Goal: Communication & Community: Answer question/provide support

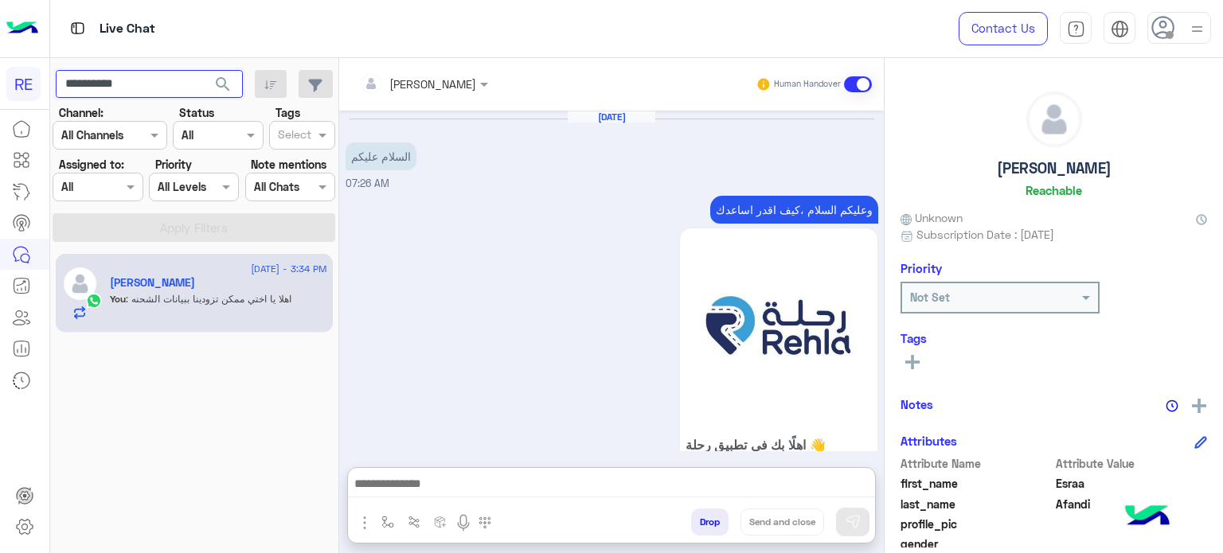
click at [184, 85] on input "**********" at bounding box center [149, 84] width 187 height 29
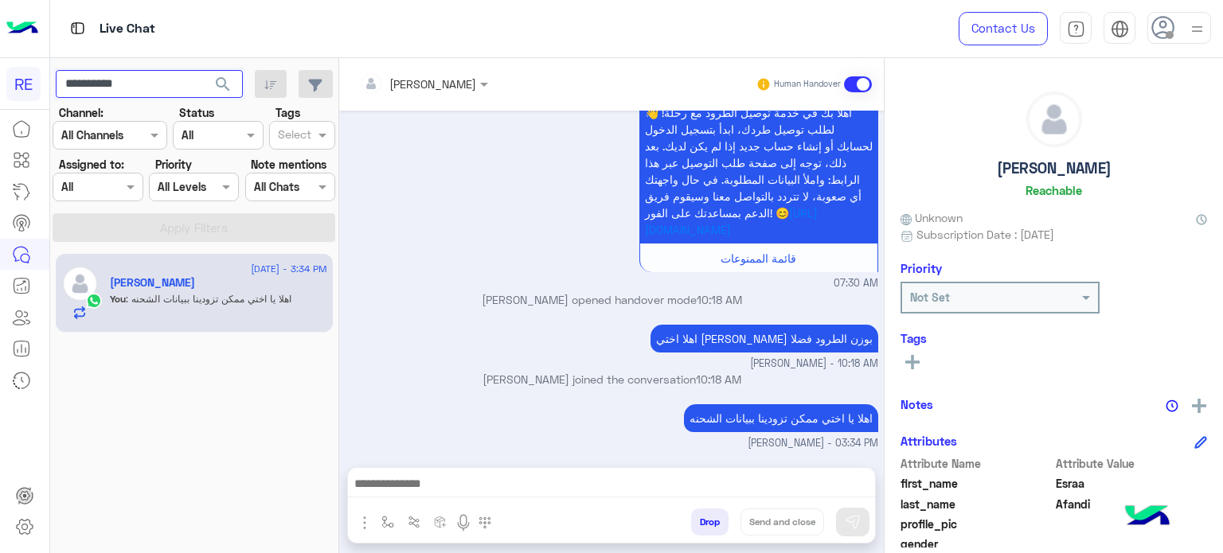
click at [184, 85] on input "**********" at bounding box center [149, 84] width 187 height 29
click at [204, 70] on button "search" at bounding box center [223, 87] width 39 height 34
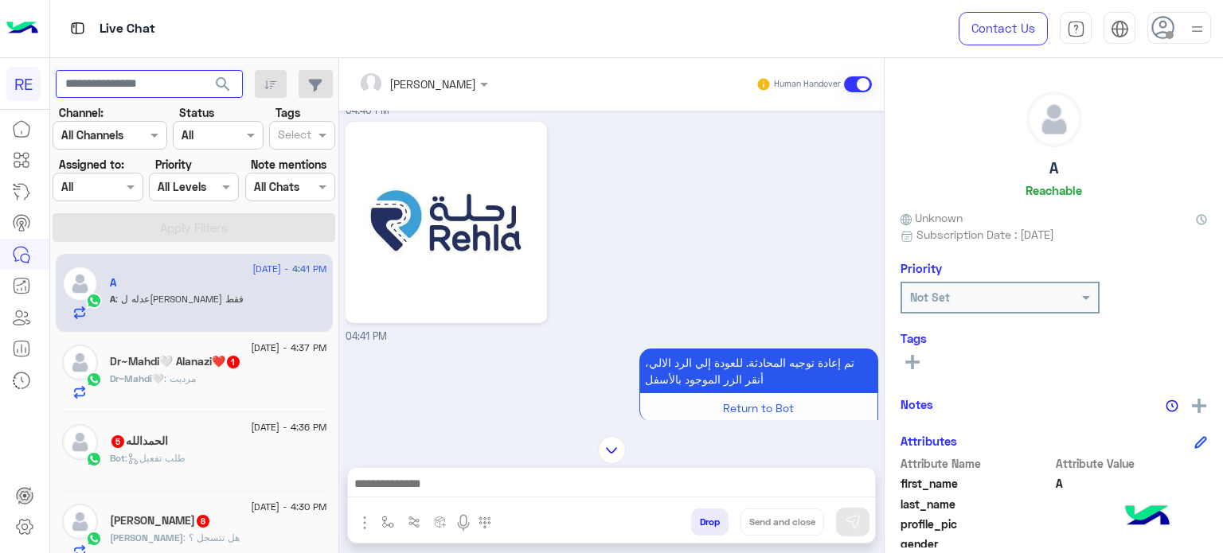
scroll to position [123, 0]
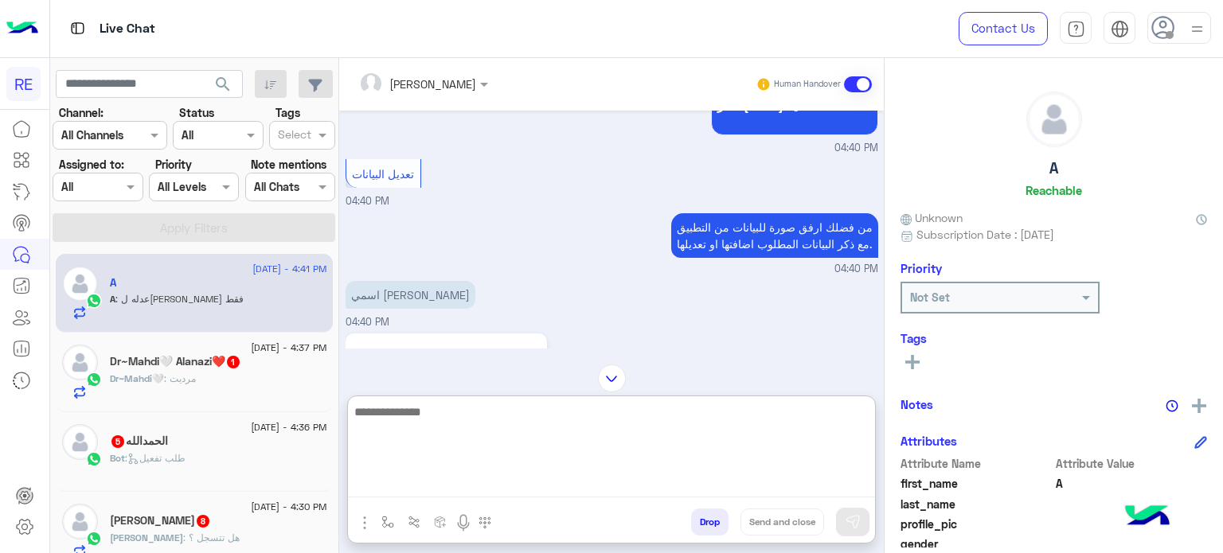
click at [632, 482] on textarea at bounding box center [611, 450] width 527 height 96
type textarea "**********"
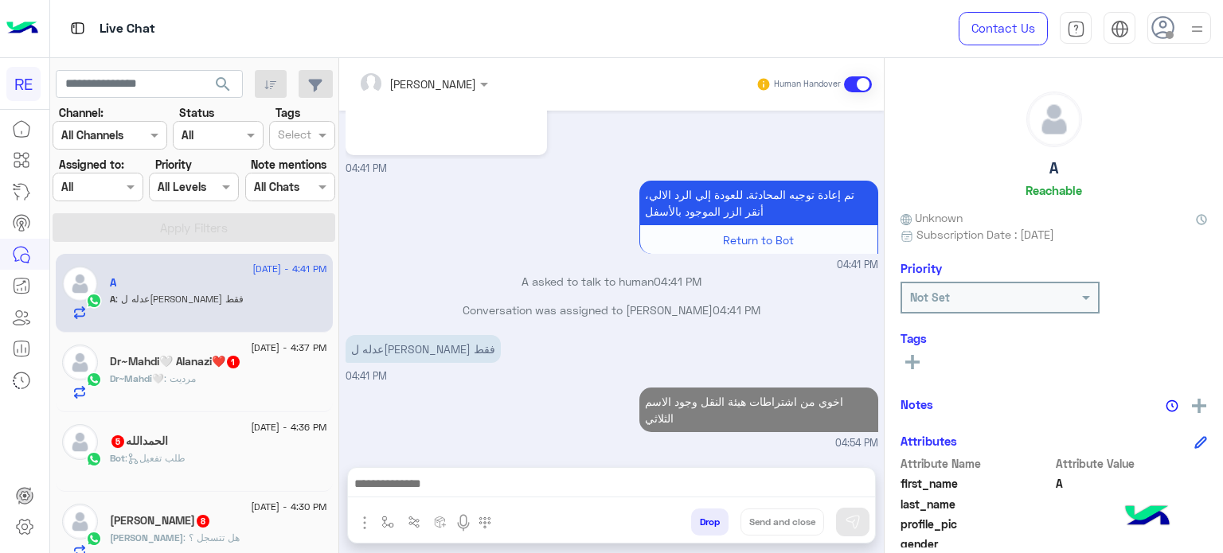
click at [230, 381] on div "Dr~Mahdi🤍 : مرديت" at bounding box center [218, 386] width 217 height 28
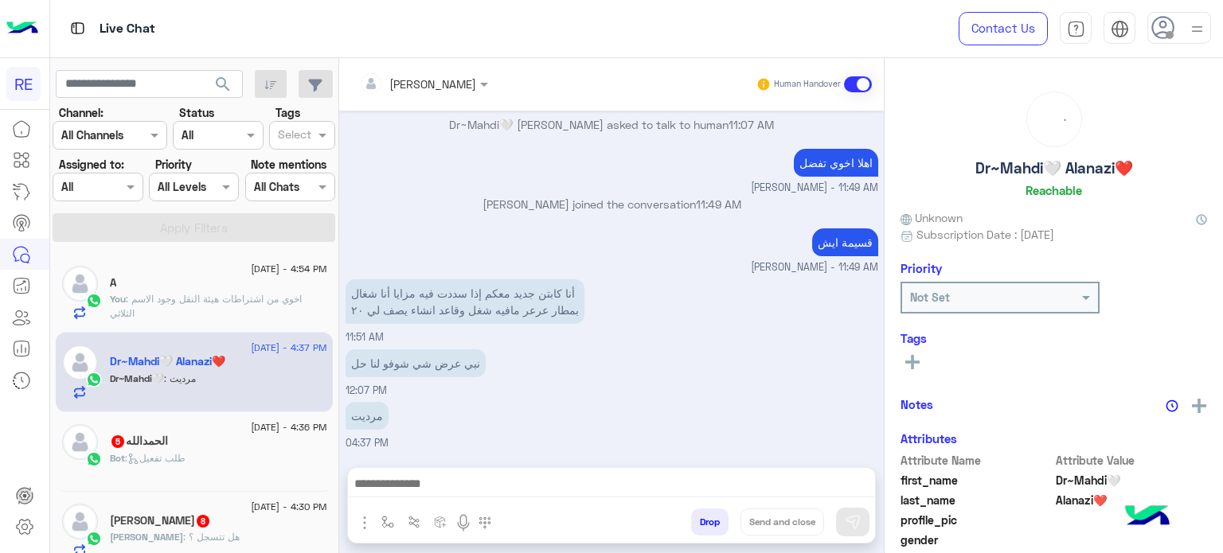
scroll to position [202, 0]
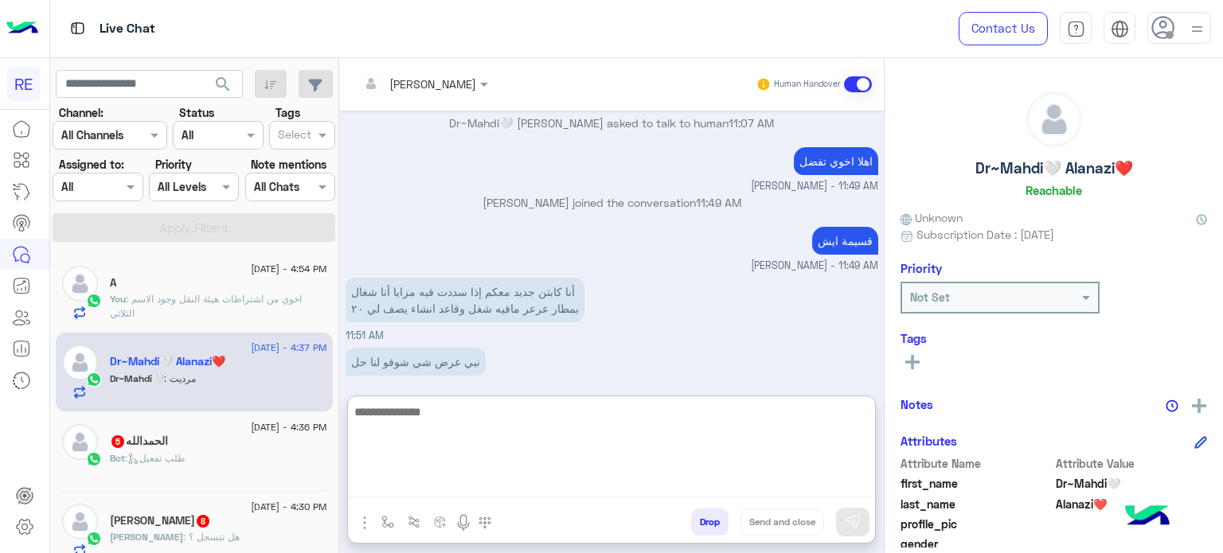
click at [631, 486] on textarea at bounding box center [611, 450] width 527 height 96
type textarea "**********"
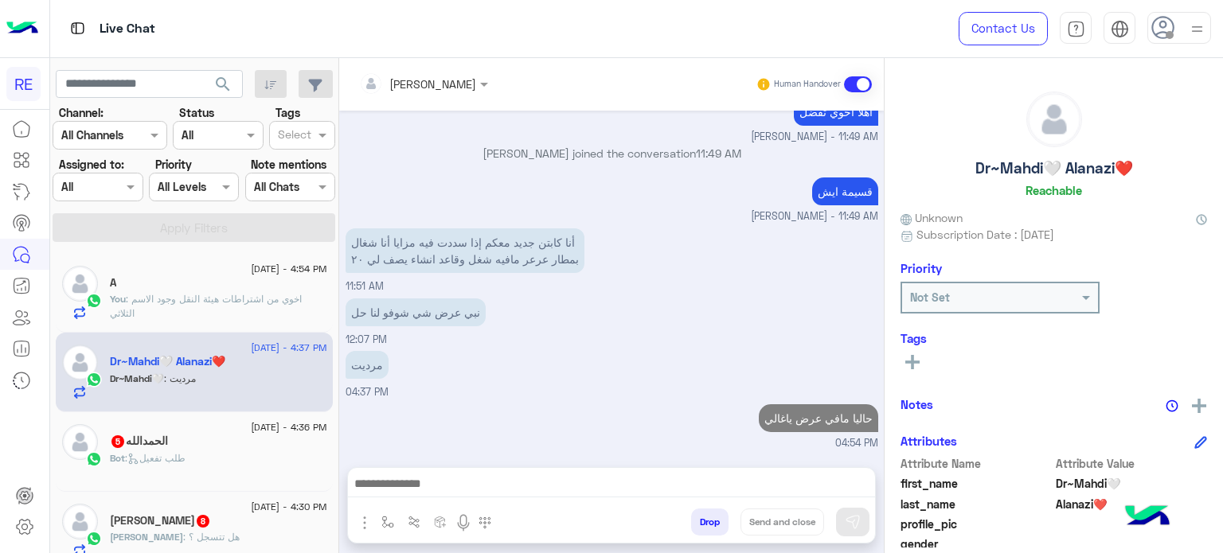
click at [215, 451] on div "Bot : طلب تفعيل" at bounding box center [218, 465] width 217 height 28
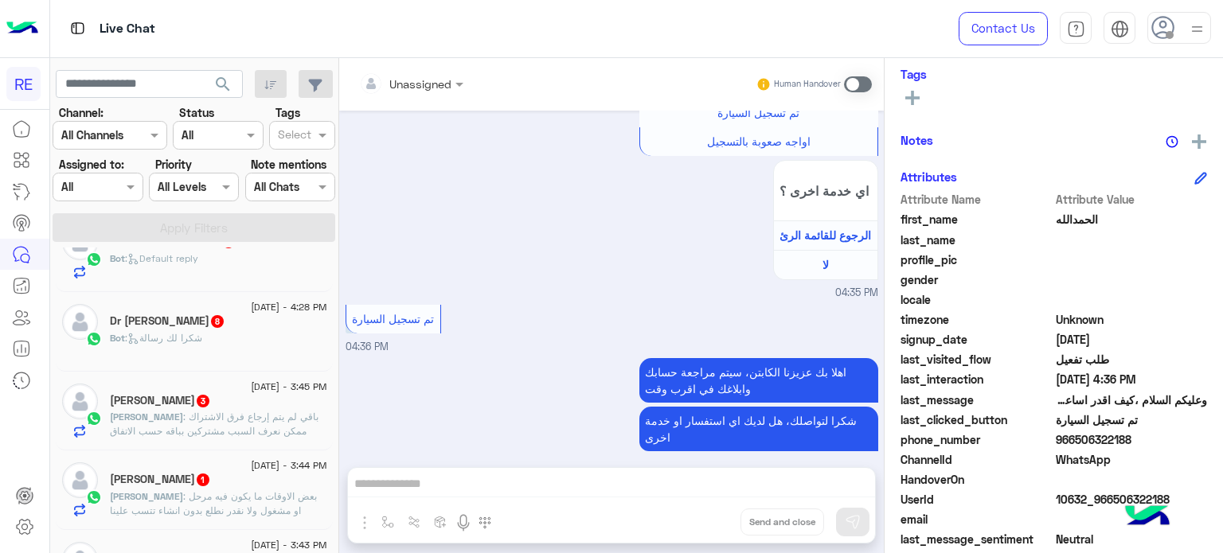
scroll to position [596, 0]
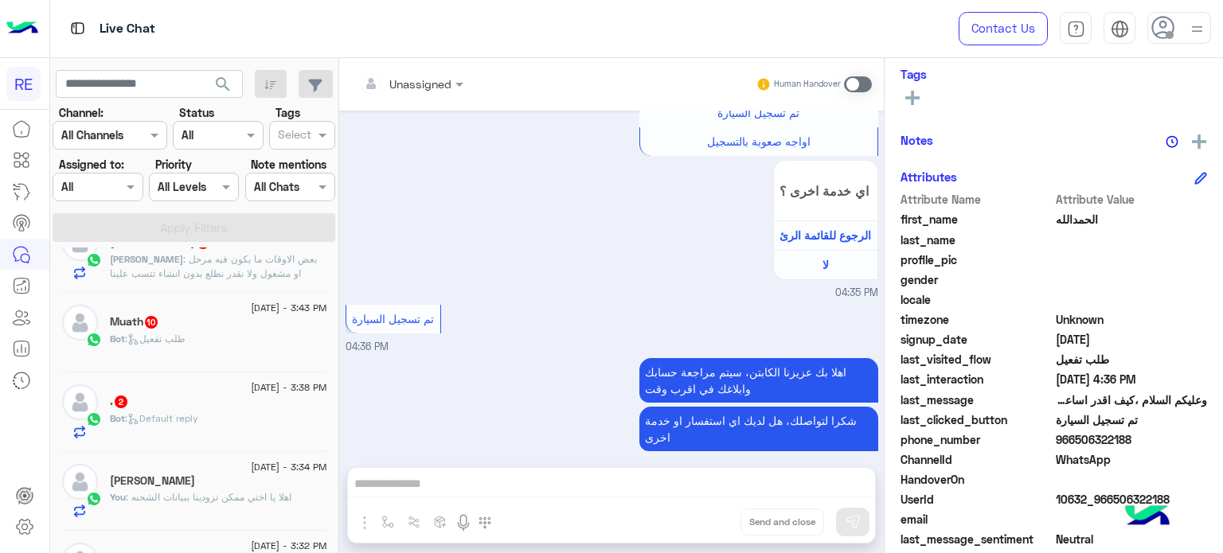
click at [186, 419] on span ": Default reply" at bounding box center [161, 418] width 73 height 12
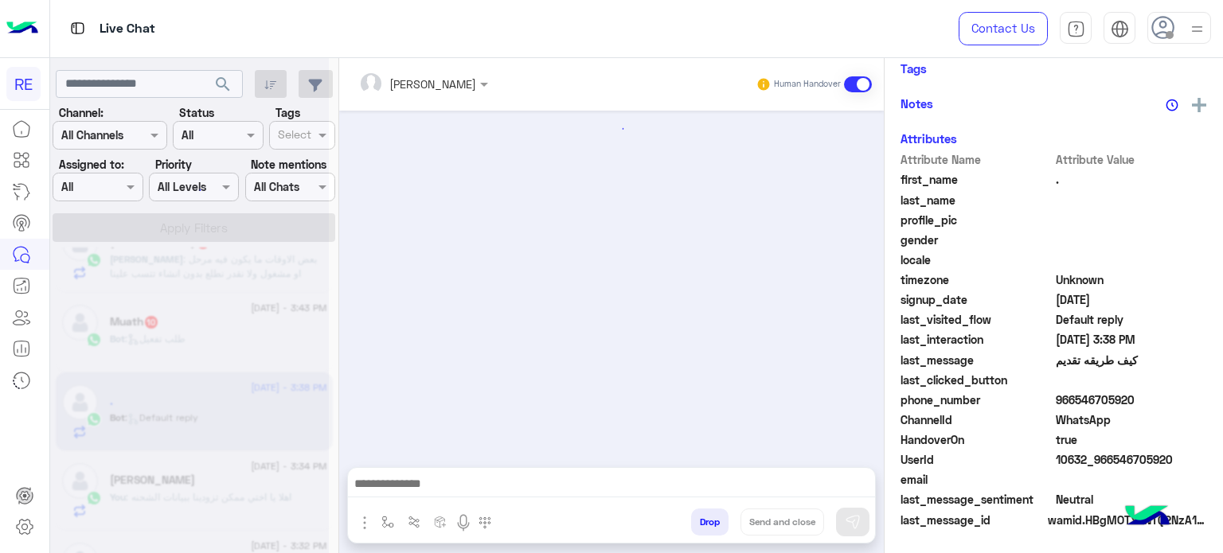
scroll to position [264, 0]
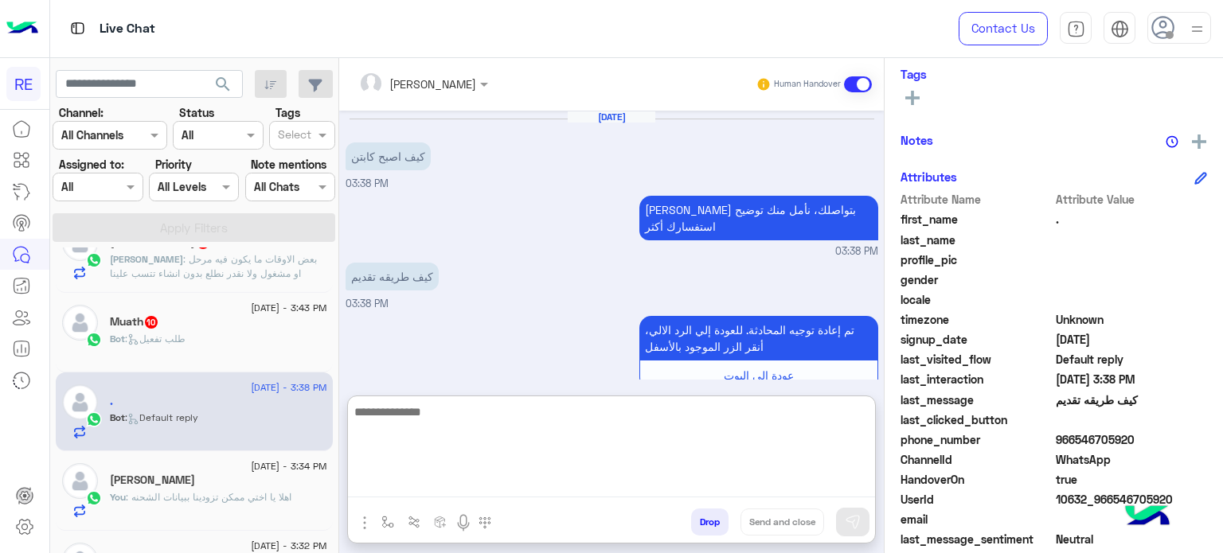
click at [541, 483] on textarea at bounding box center [611, 450] width 527 height 96
type textarea "**********"
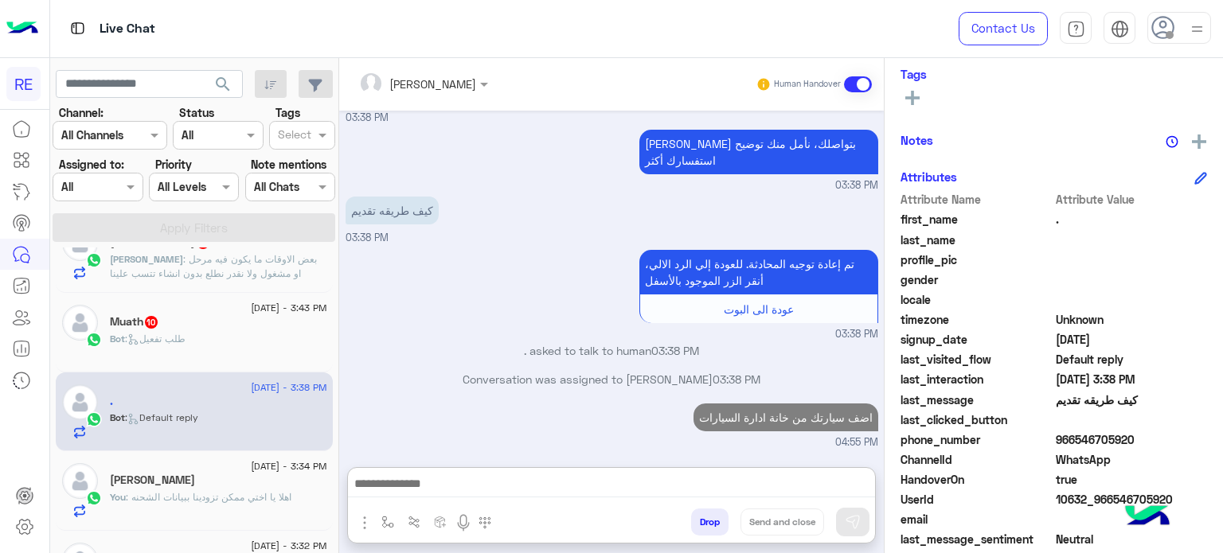
click at [248, 318] on div "Muath 10" at bounding box center [218, 323] width 217 height 17
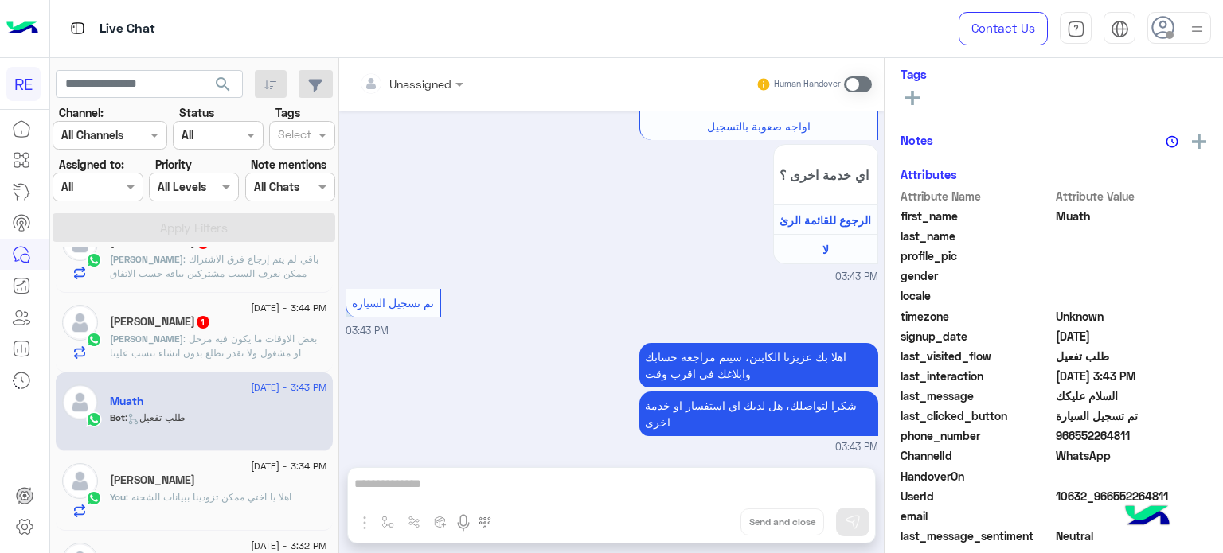
scroll to position [595, 0]
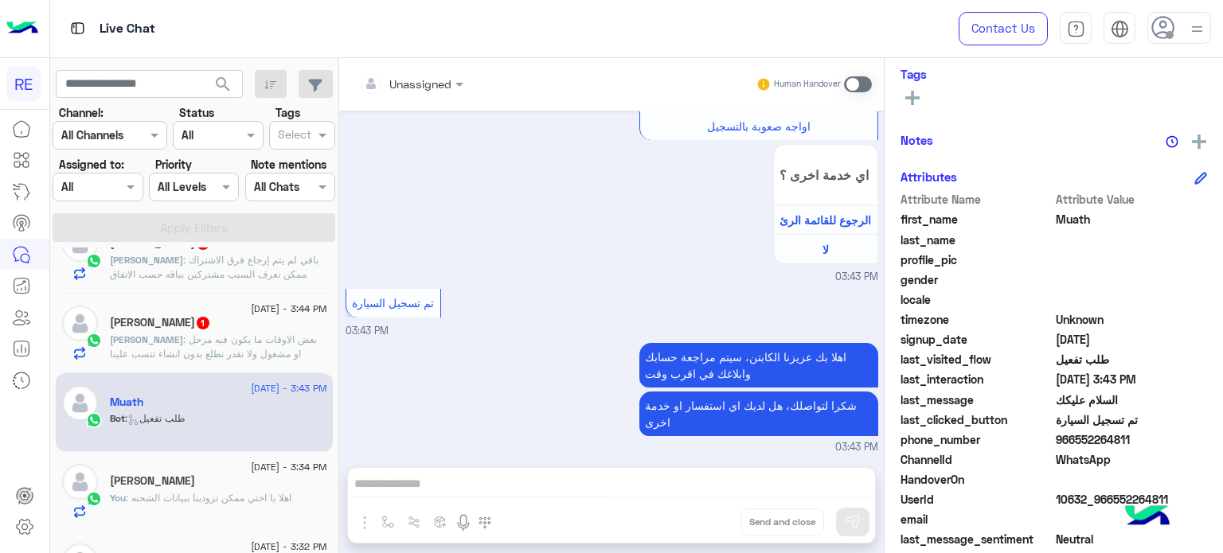
drag, startPoint x: 1127, startPoint y: 439, endPoint x: 1073, endPoint y: 447, distance: 54.1
click at [1073, 447] on div "phone_number [PHONE_NUMBER]" at bounding box center [1053, 442] width 307 height 20
copy span "552264811"
click at [859, 82] on span at bounding box center [858, 84] width 28 height 16
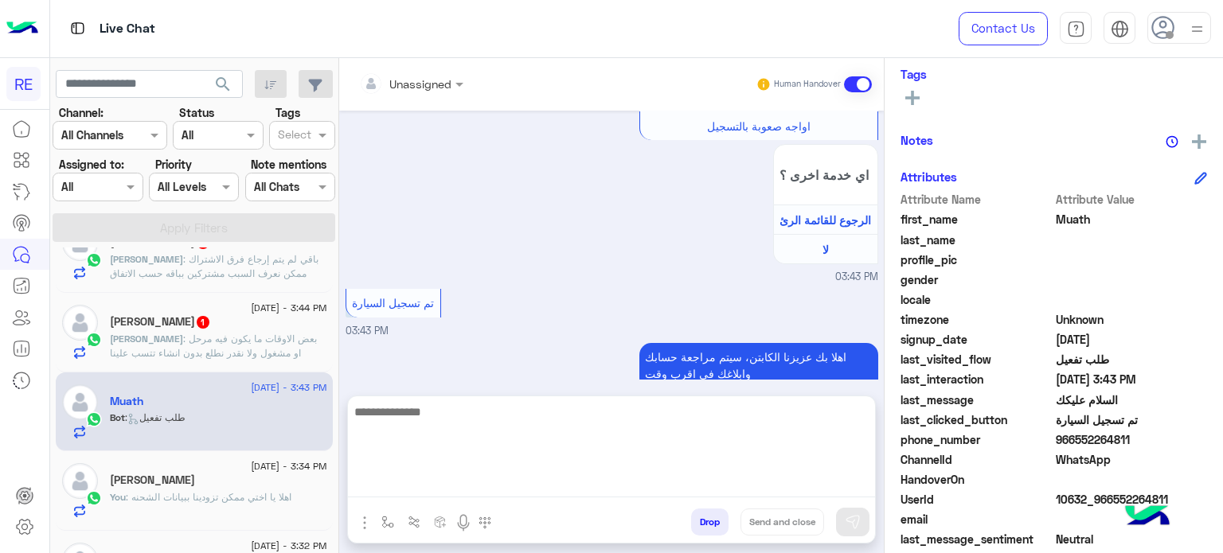
scroll to position [1731, 0]
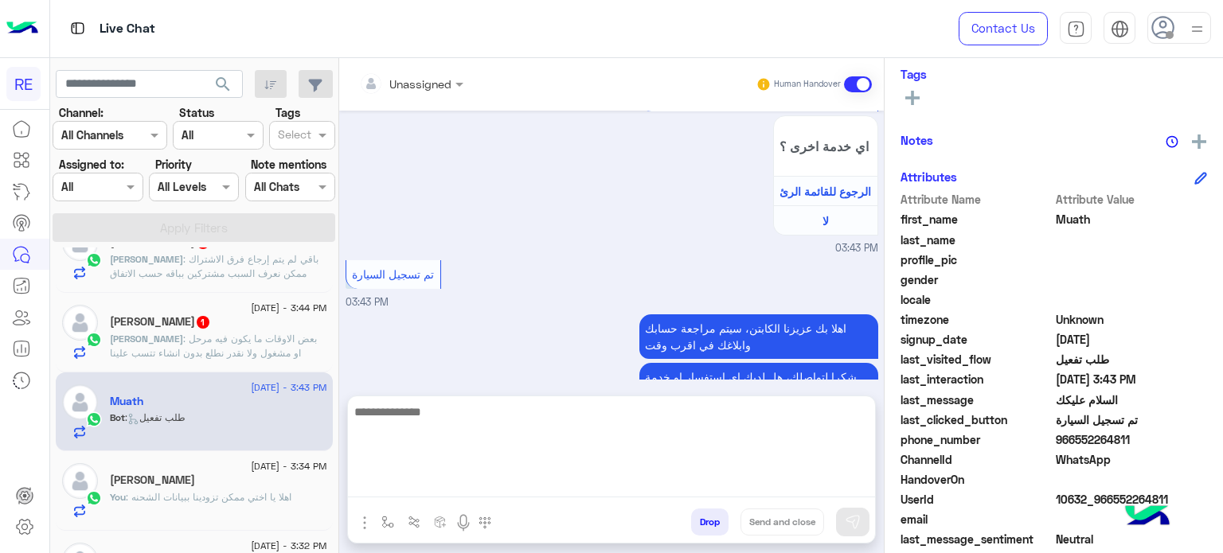
click at [649, 476] on textarea at bounding box center [611, 450] width 527 height 96
type textarea "**********"
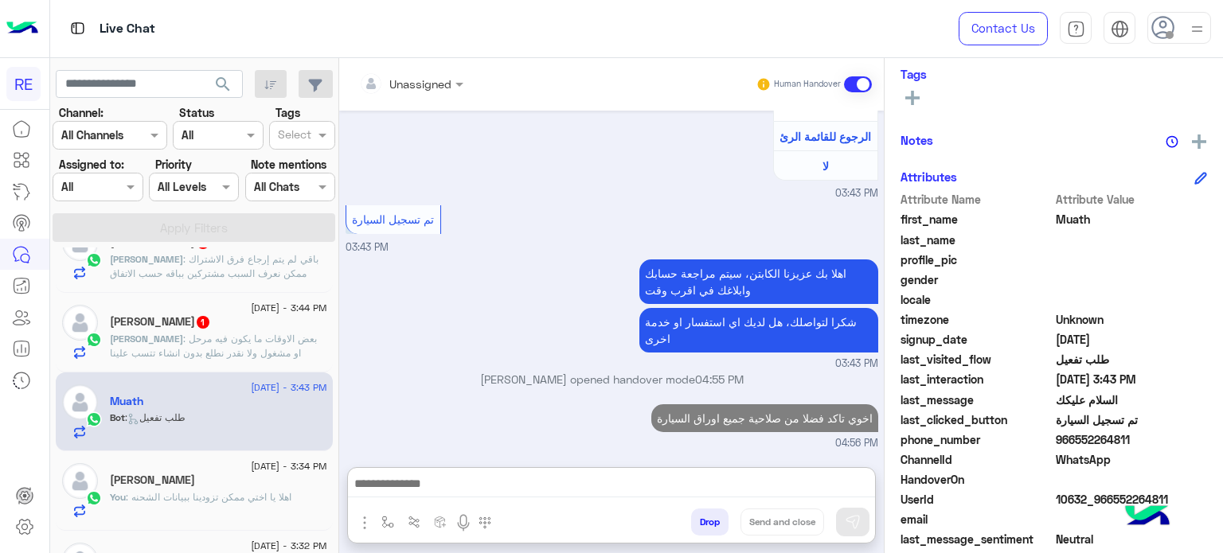
click at [279, 336] on span ": بعض الاوقات ما يكون فيه مرحل او مشغول ولا نقدر نطلع بدون انشاء تتسب علينا اشك…" at bounding box center [213, 353] width 207 height 41
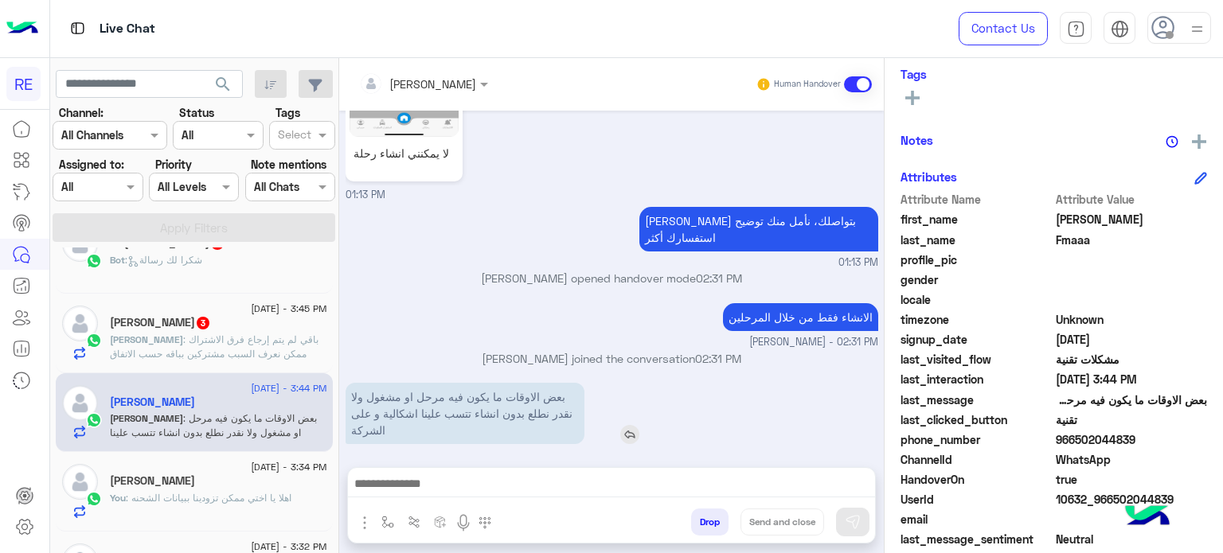
scroll to position [596, 0]
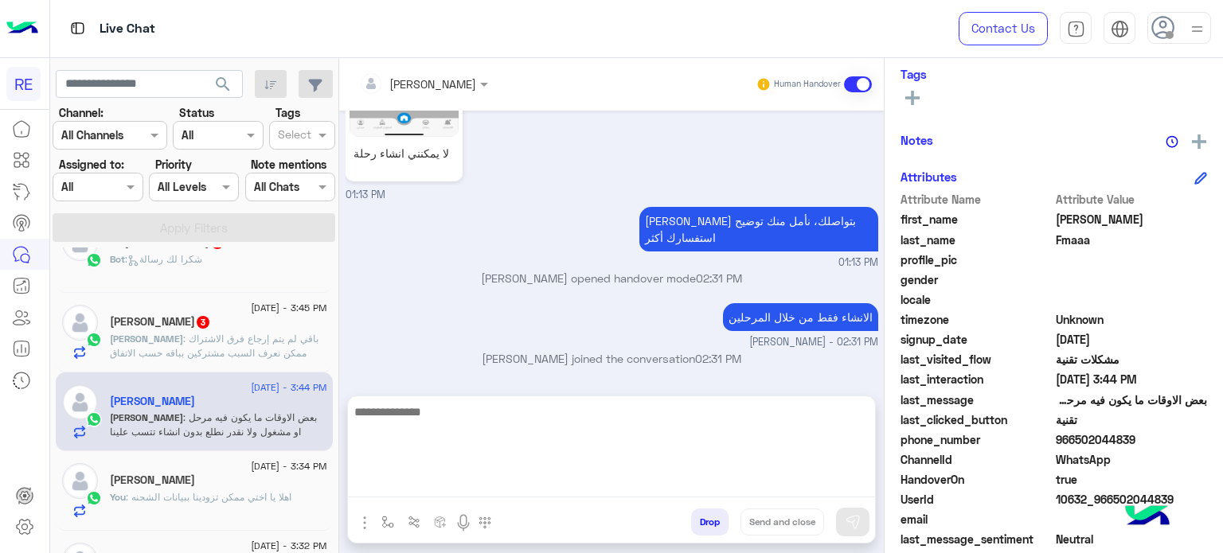
click at [624, 483] on textarea at bounding box center [611, 450] width 527 height 96
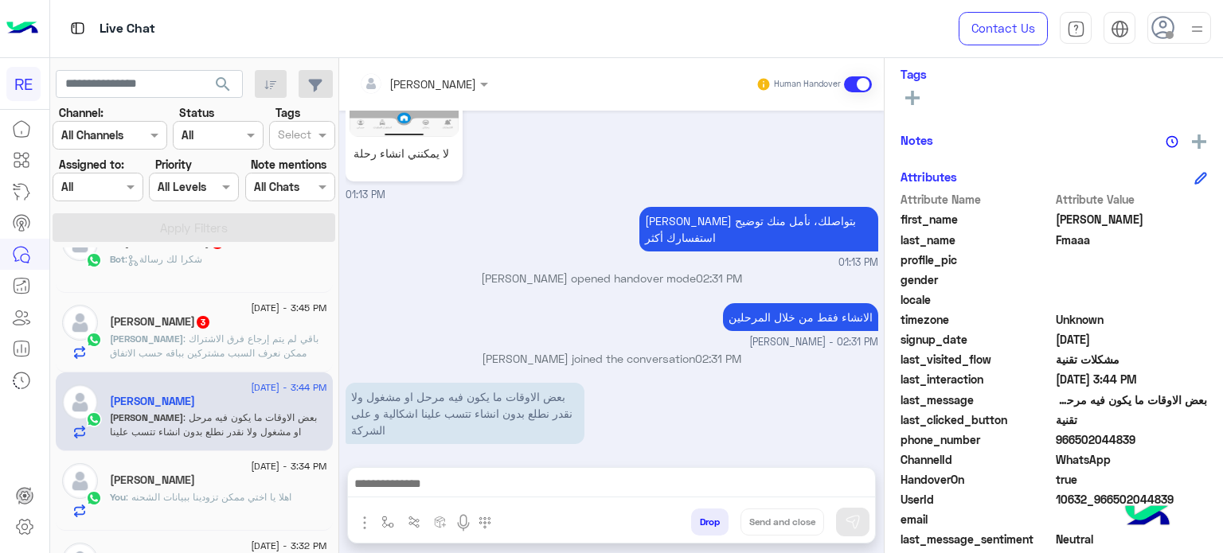
click at [437, 256] on small "01:13 PM" at bounding box center [612, 263] width 533 height 15
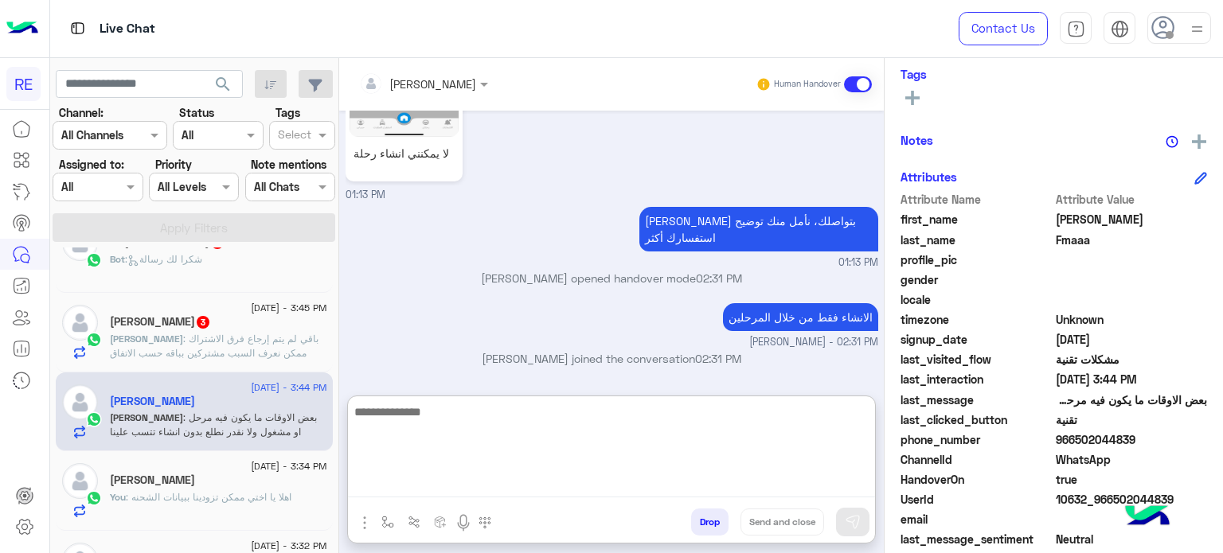
click at [757, 484] on textarea at bounding box center [611, 450] width 527 height 96
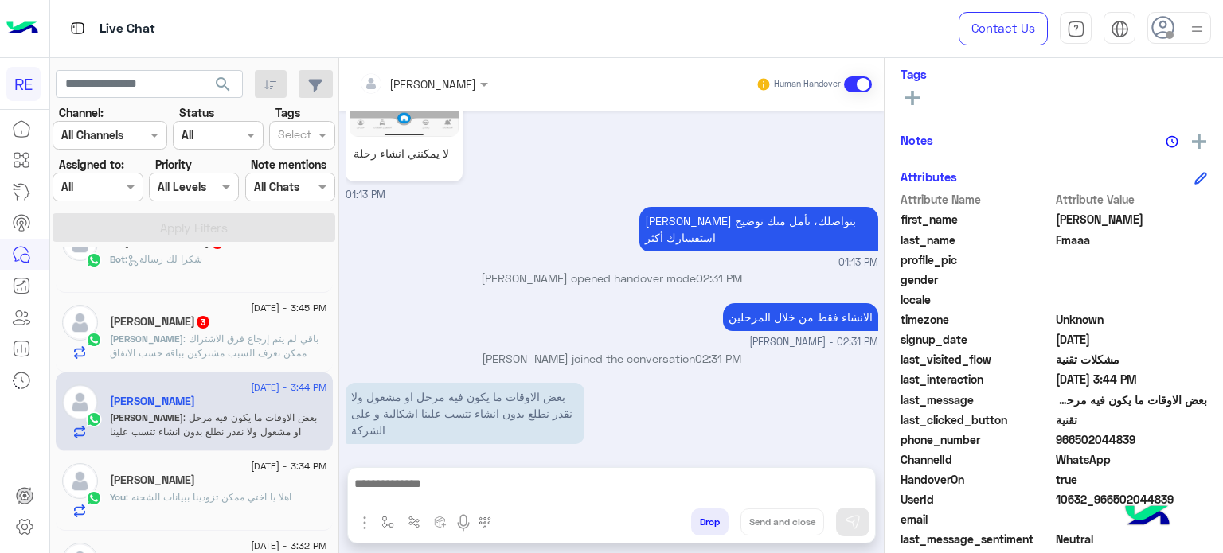
click at [541, 274] on div "[PERSON_NAME] opened handover mode 02:31 PM" at bounding box center [612, 284] width 533 height 29
click at [251, 307] on span "[DATE] - 3:45 PM" at bounding box center [289, 308] width 76 height 14
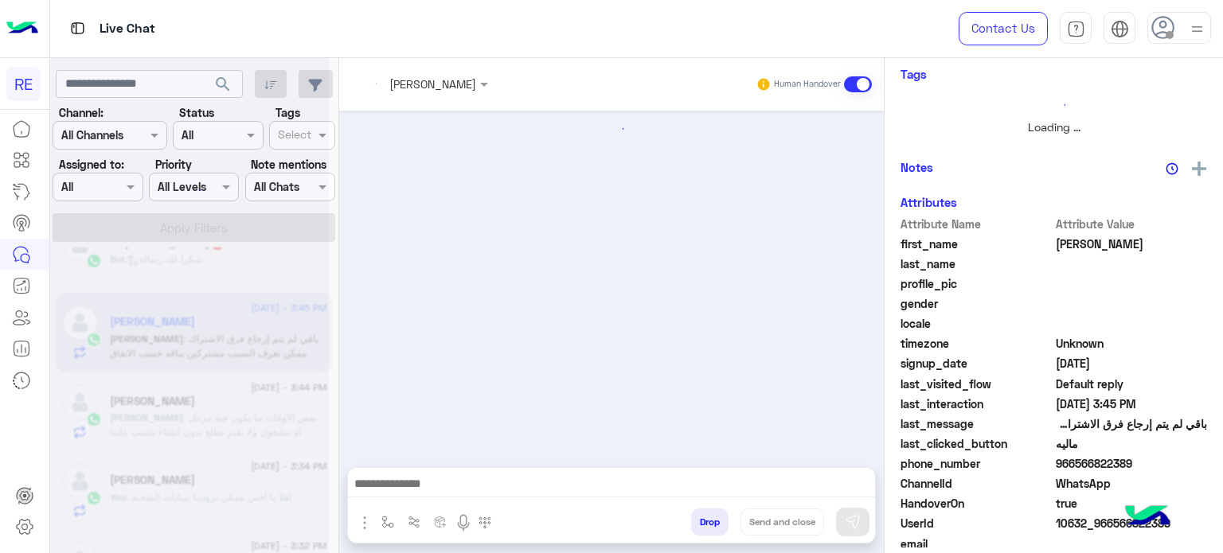
scroll to position [287, 0]
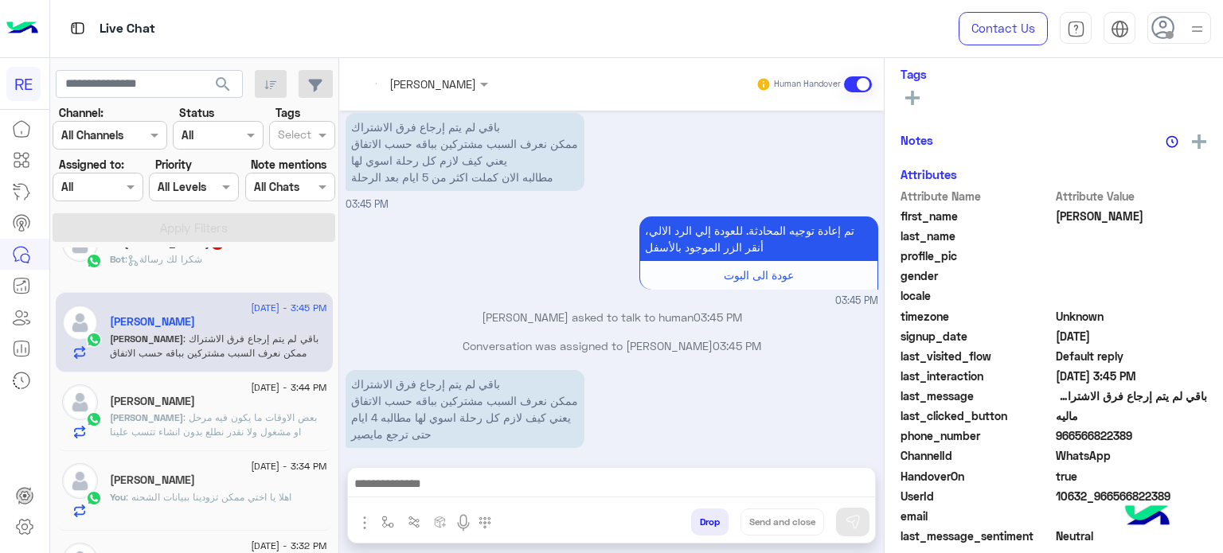
click at [275, 415] on span ": بعض الاوقات ما يكون فيه مرحل او مشغول ولا نقدر نطلع بدون انشاء تتسب علينا اشك…" at bounding box center [213, 432] width 207 height 41
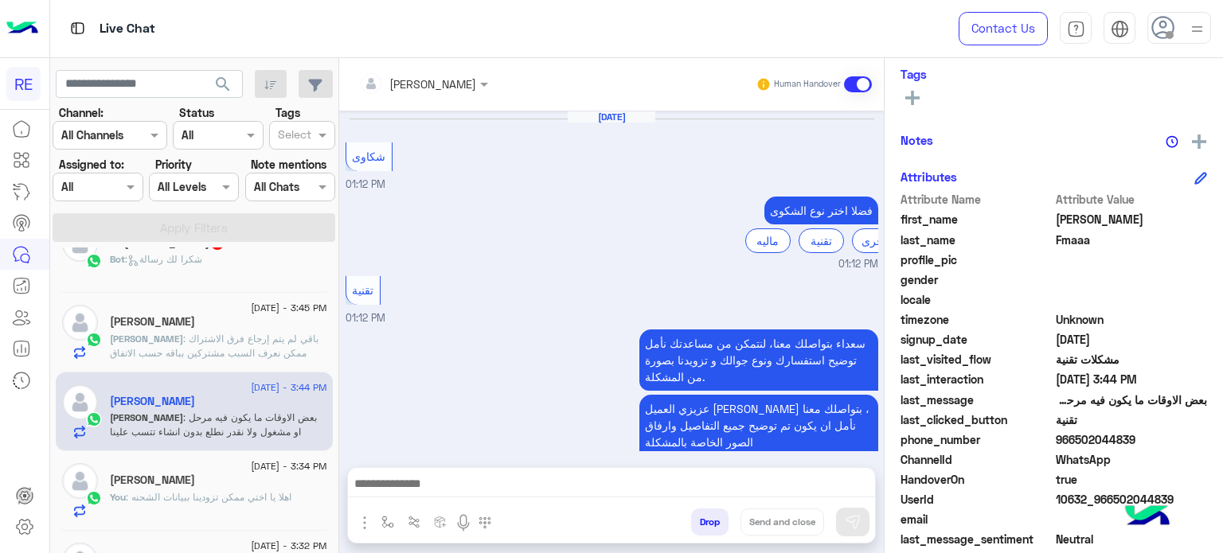
scroll to position [699, 0]
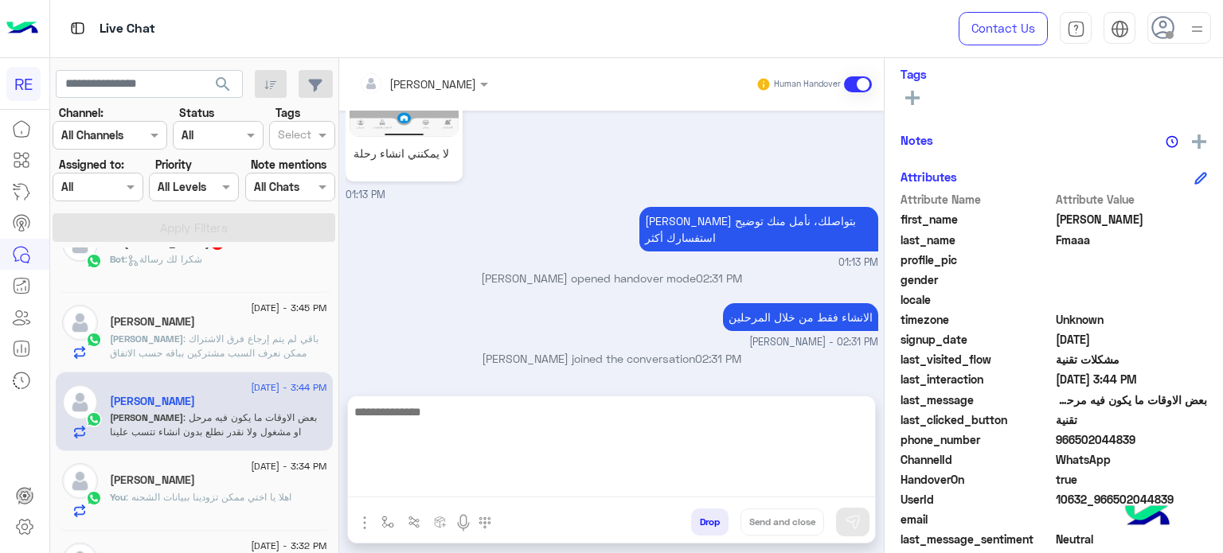
click at [432, 477] on textarea at bounding box center [611, 450] width 527 height 96
type textarea "**********"
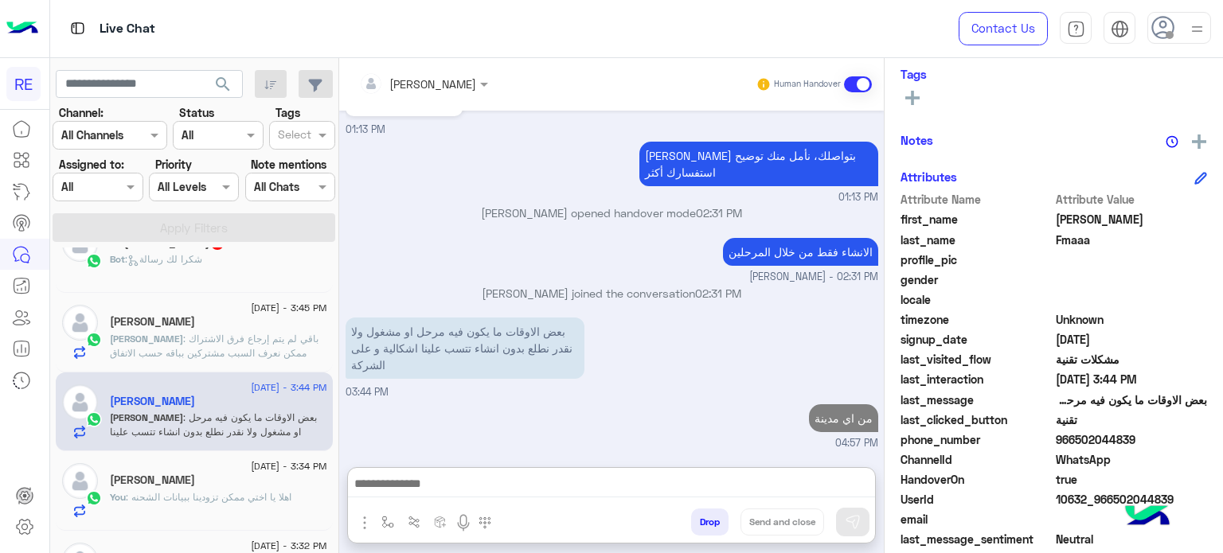
click at [237, 348] on span ": باقي لم يتم إرجاع فرق الاشتراك ممكن نعرف السبب مشتركين بباقه حسب الاتفاق يعني…" at bounding box center [215, 360] width 210 height 55
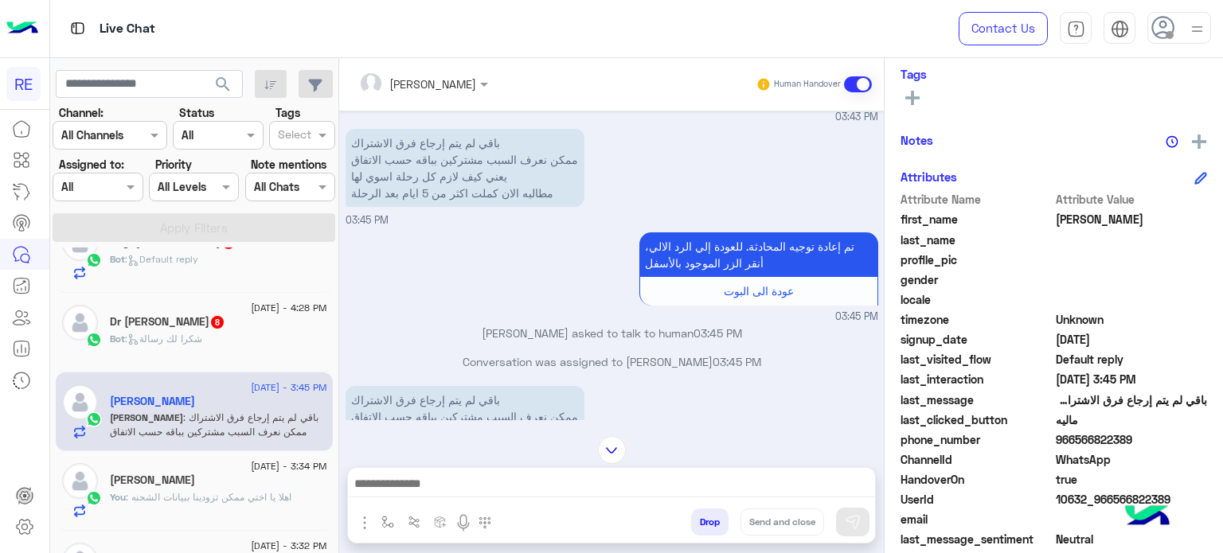
scroll to position [287, 0]
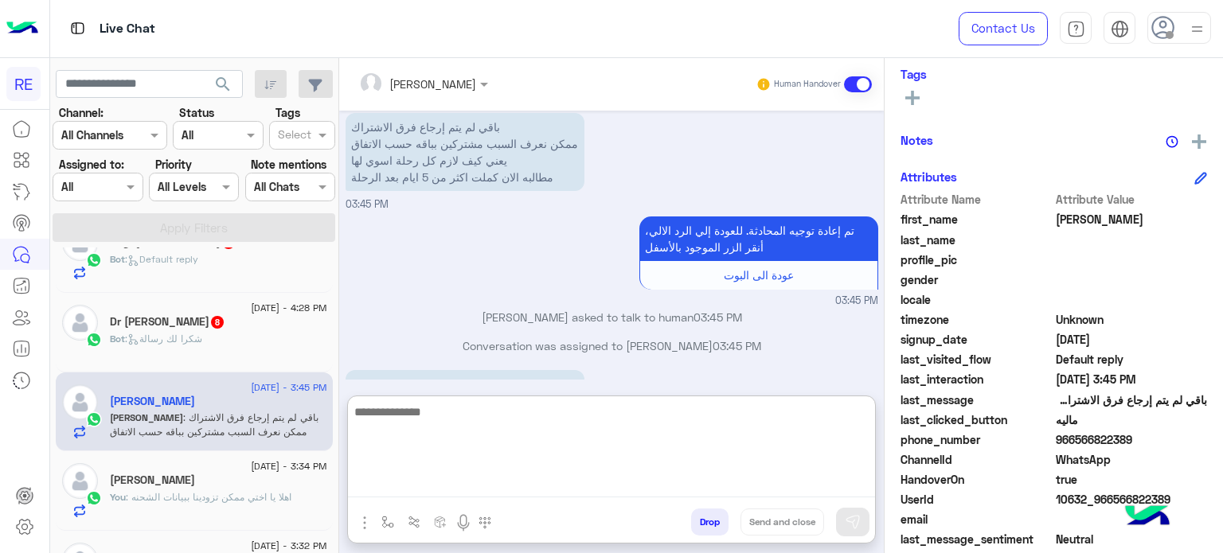
click at [767, 486] on textarea at bounding box center [611, 450] width 527 height 96
type textarea "**********"
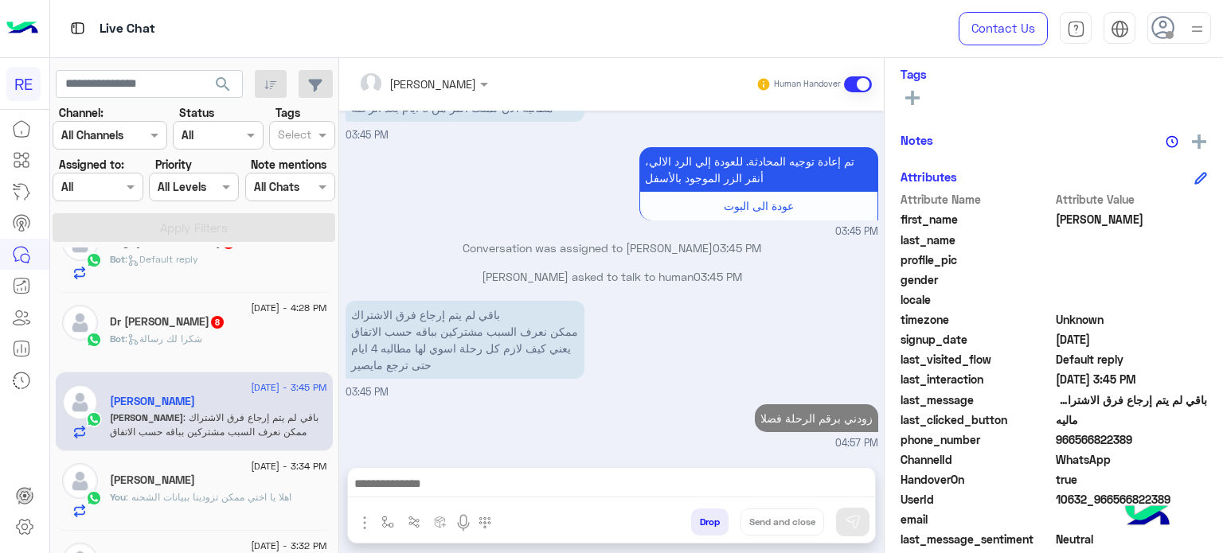
click at [295, 330] on div "Dr [PERSON_NAME] 8" at bounding box center [218, 323] width 217 height 17
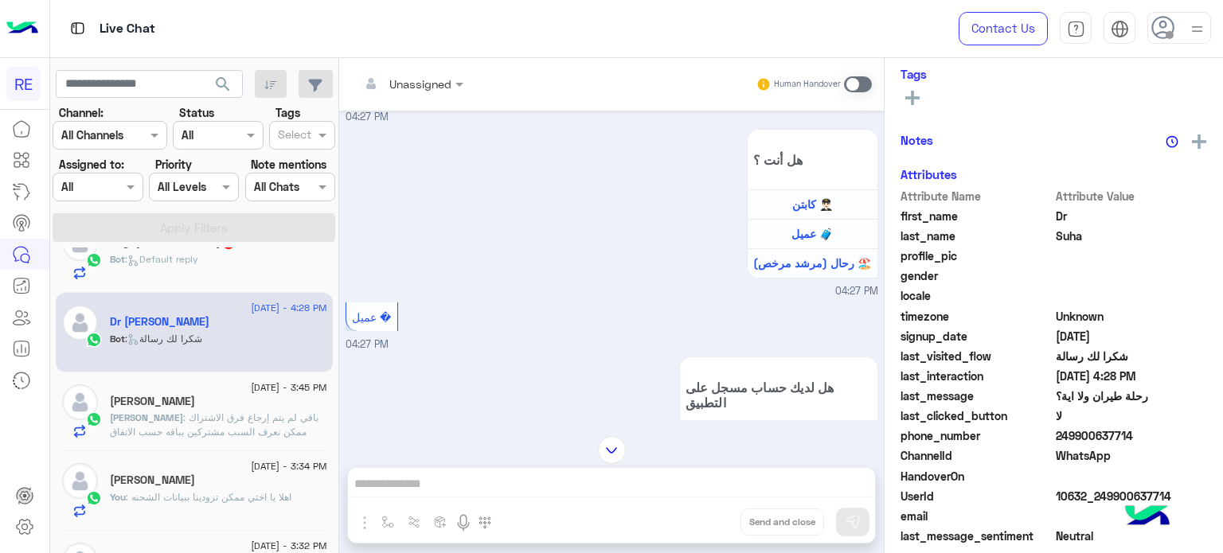
scroll to position [595, 0]
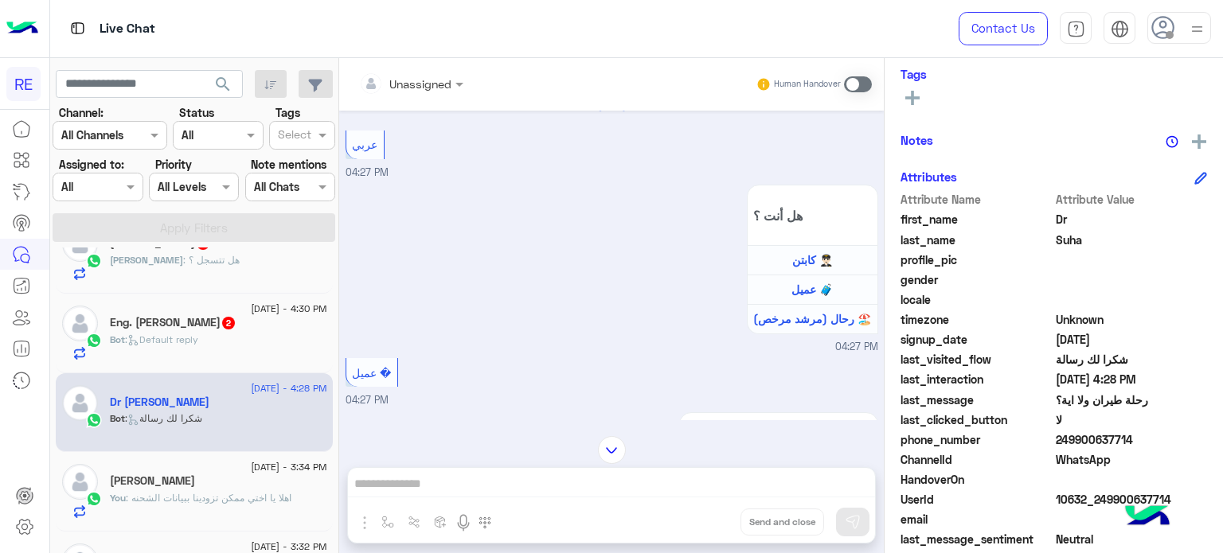
click at [259, 325] on div "Eng. [PERSON_NAME] 2" at bounding box center [218, 324] width 217 height 17
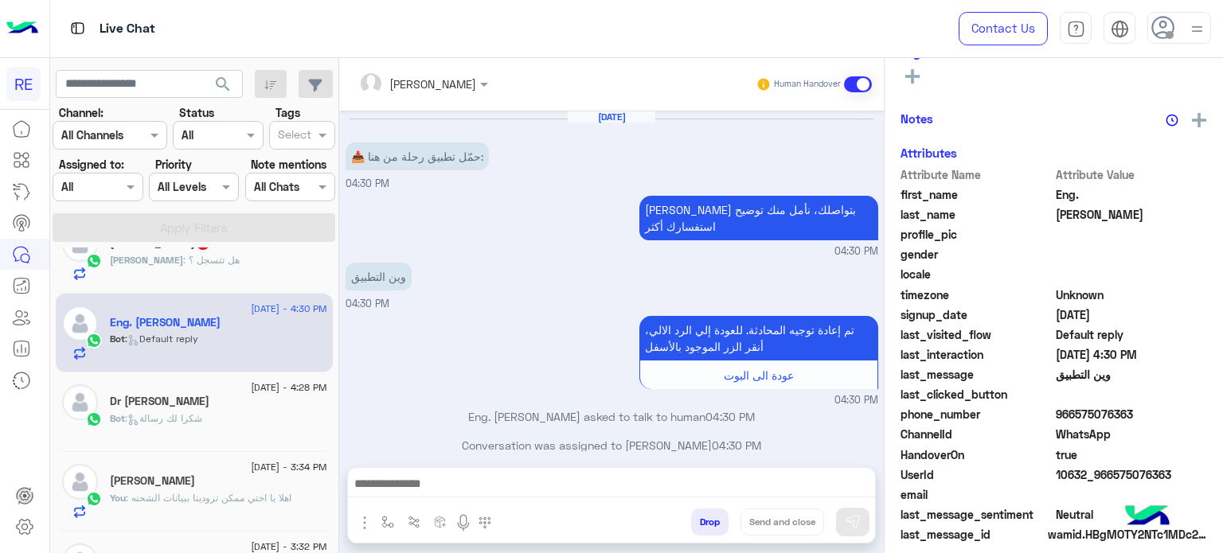
scroll to position [264, 0]
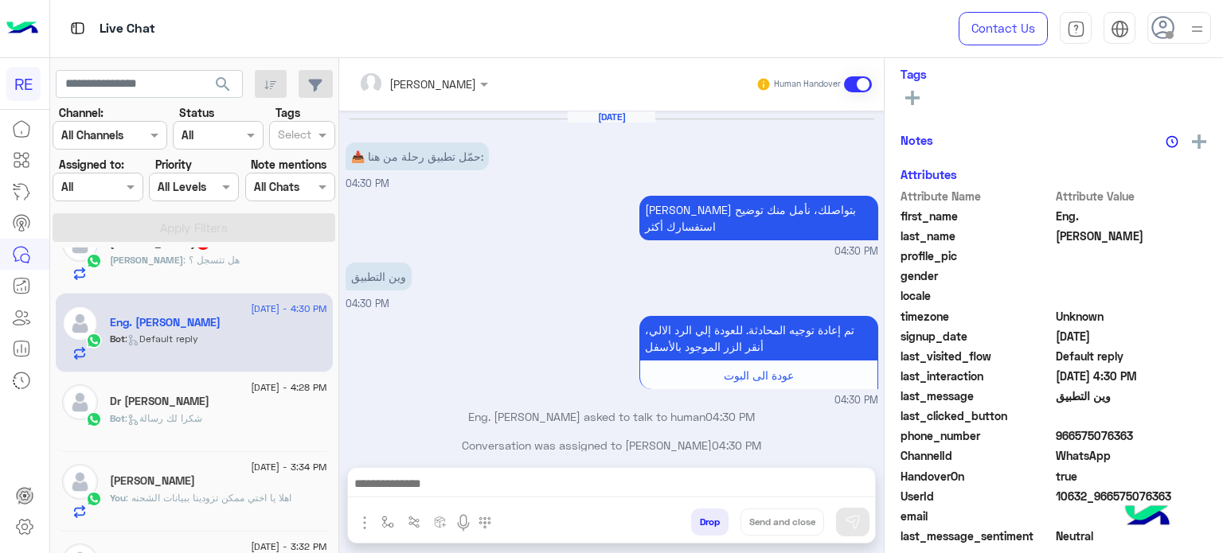
click at [184, 262] on span ": هل تتسجل ؟" at bounding box center [211, 260] width 57 height 12
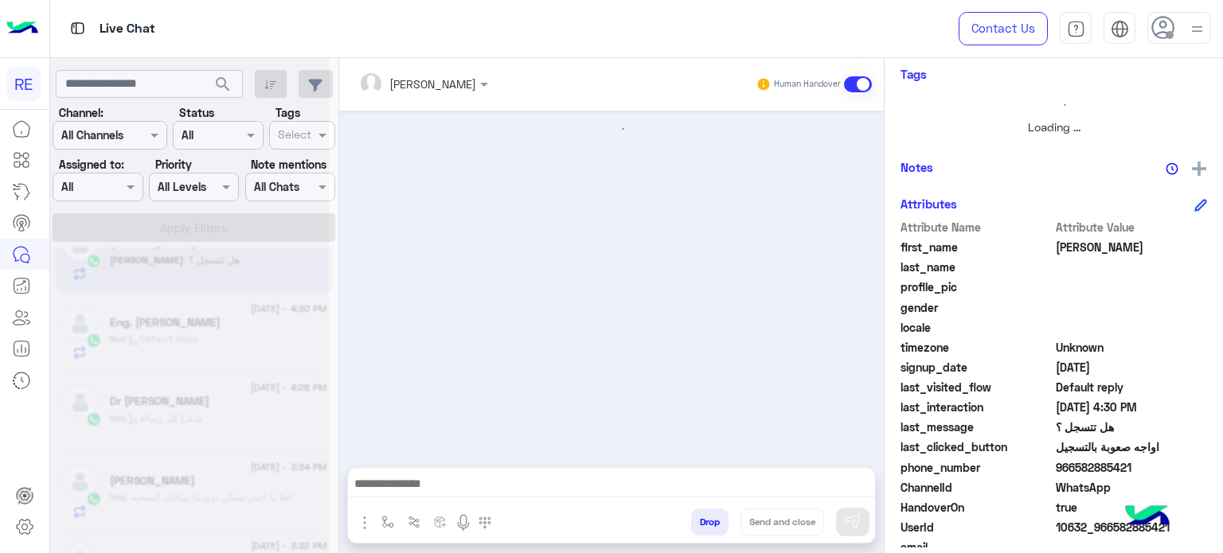
scroll to position [904, 0]
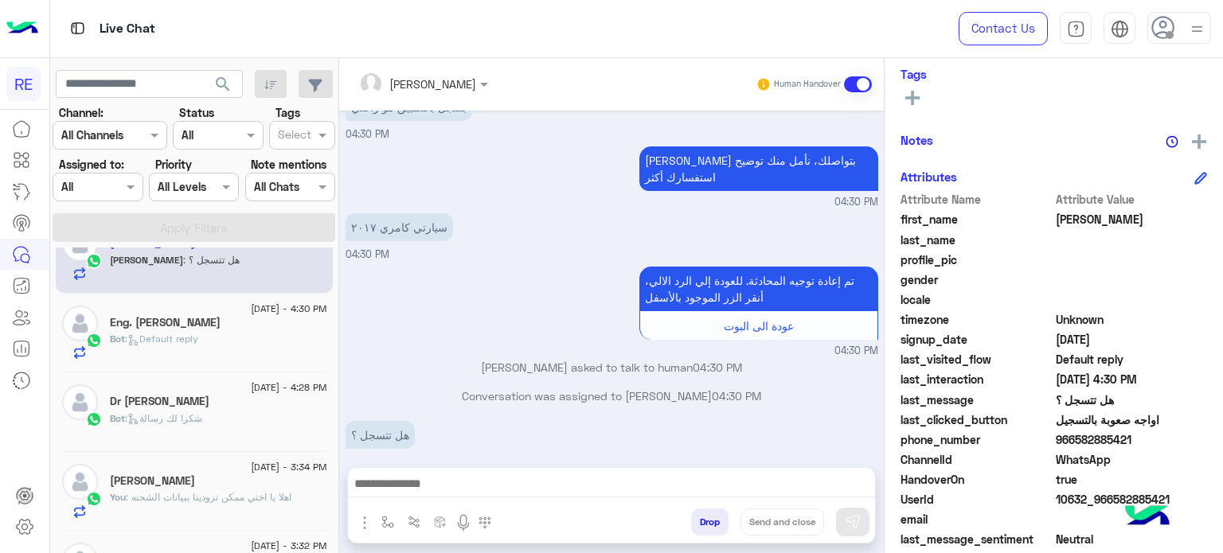
click at [197, 334] on span ": Default reply" at bounding box center [161, 339] width 73 height 12
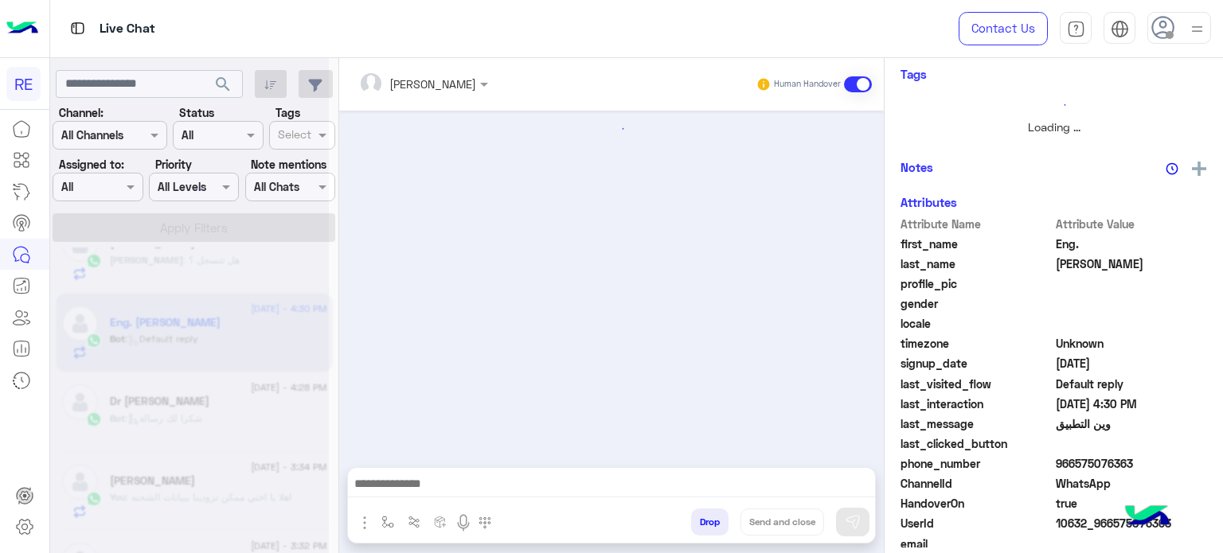
scroll to position [264, 0]
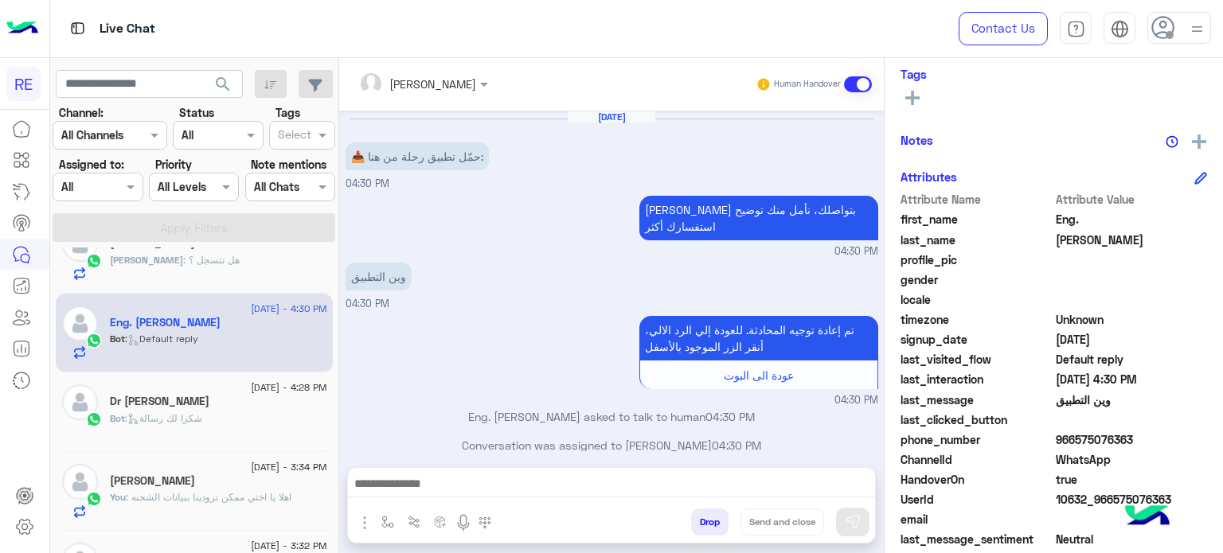
click at [641, 472] on div at bounding box center [611, 488] width 527 height 40
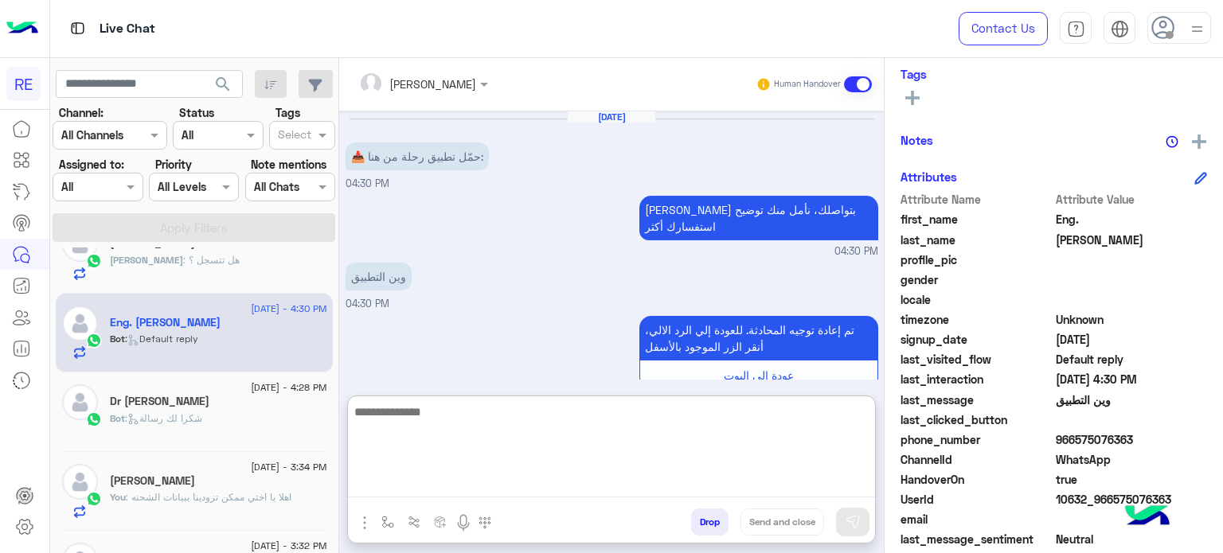
click at [641, 475] on textarea at bounding box center [611, 450] width 527 height 96
paste textarea "**********"
type textarea "**********"
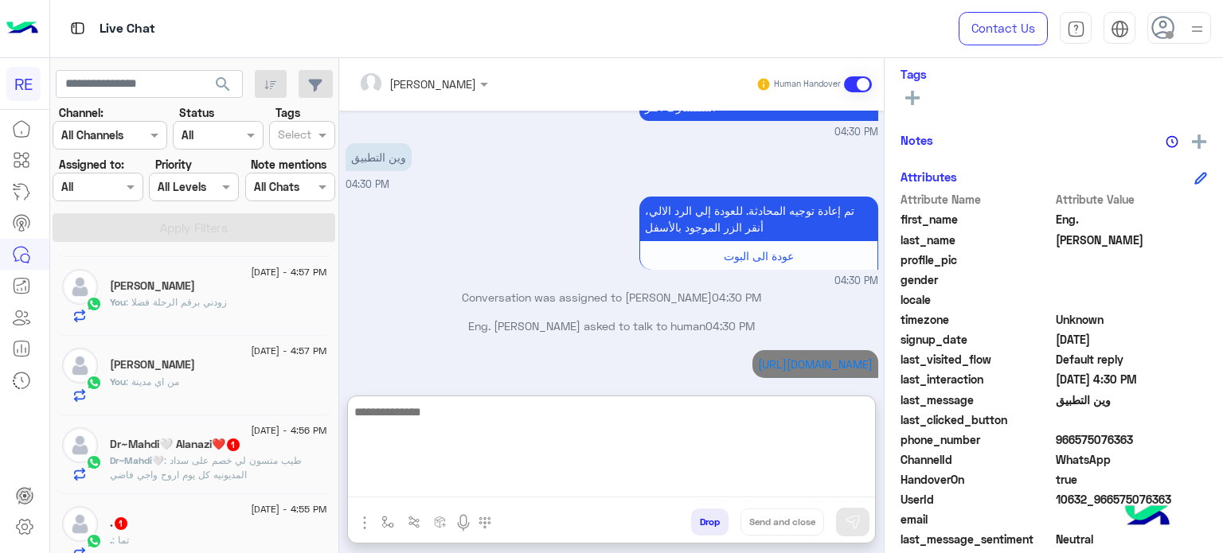
scroll to position [68, 0]
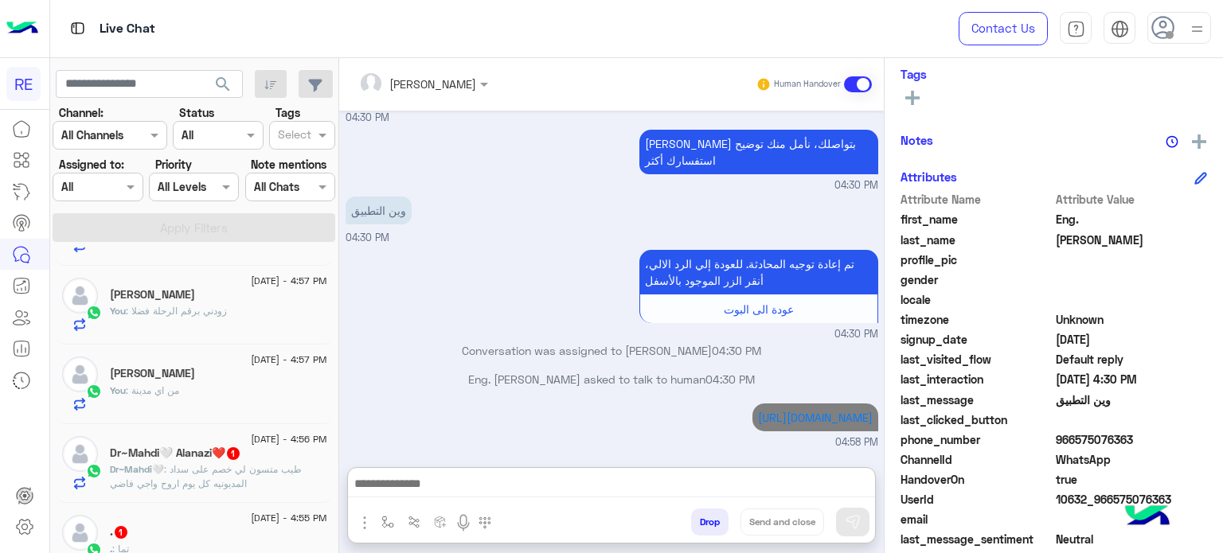
click at [194, 485] on span ": طيب متسون لي خصم على سداد المديونيه كل يوم اروح واجي فاضي" at bounding box center [206, 476] width 192 height 26
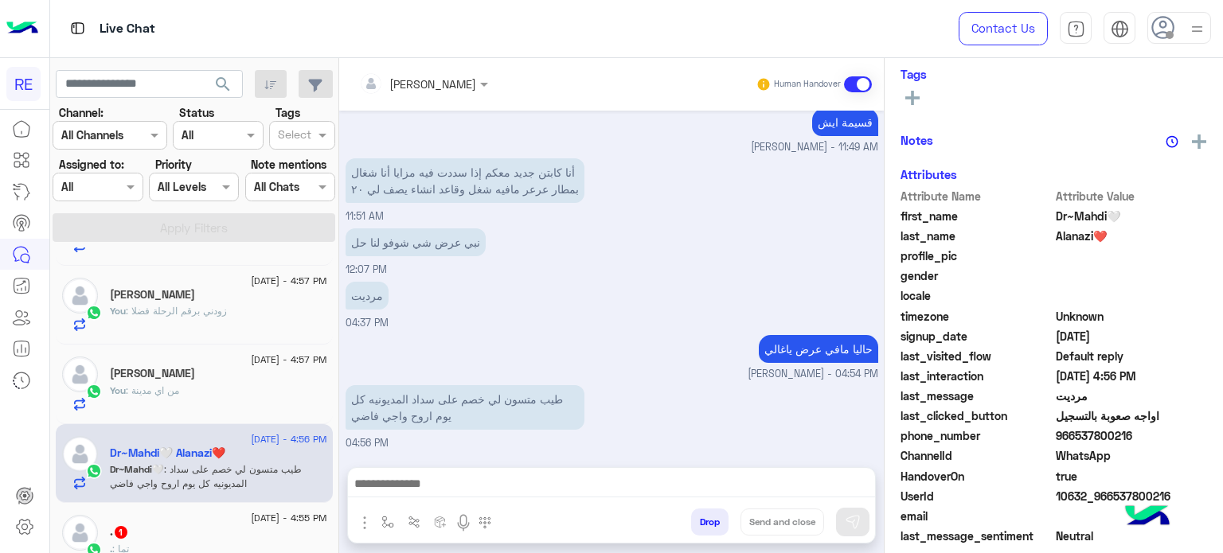
scroll to position [150, 0]
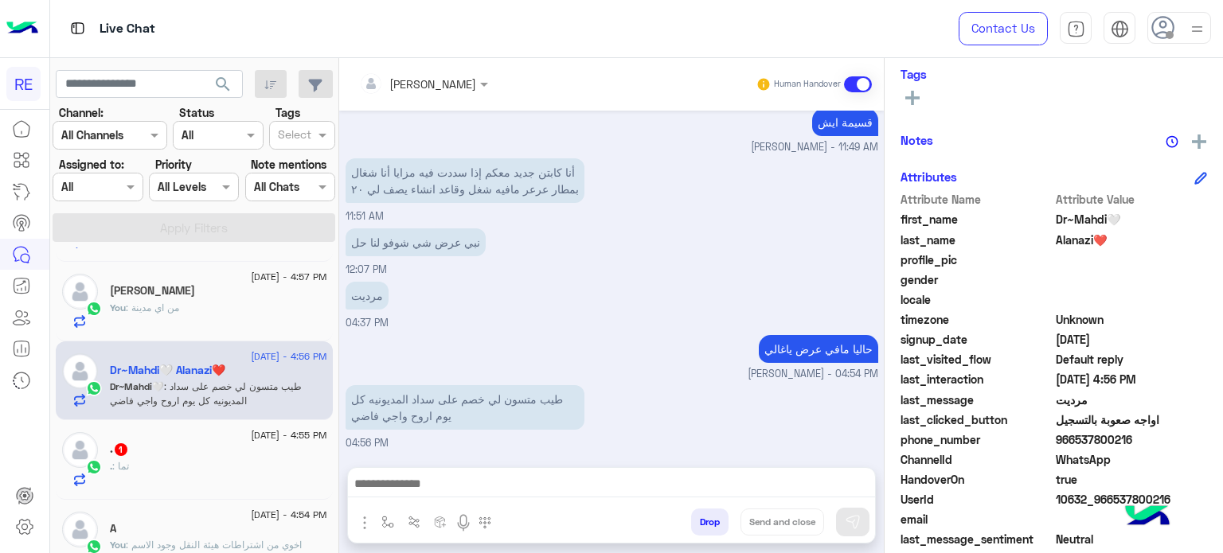
click at [218, 469] on div ". : تما" at bounding box center [218, 473] width 217 height 28
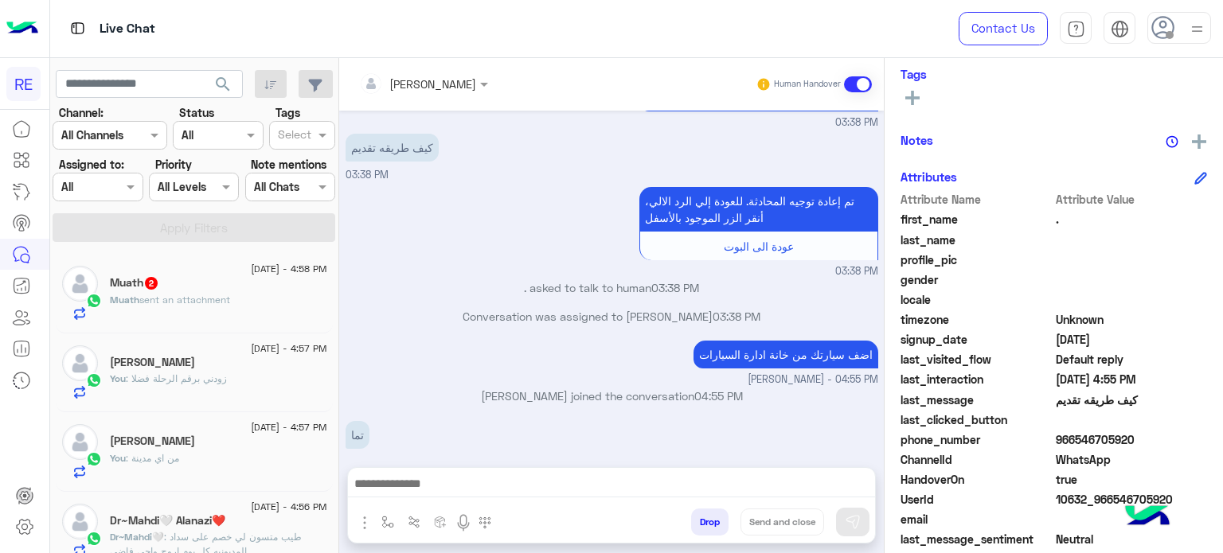
click at [186, 267] on div "[DATE] - 4:58 PM" at bounding box center [218, 271] width 217 height 10
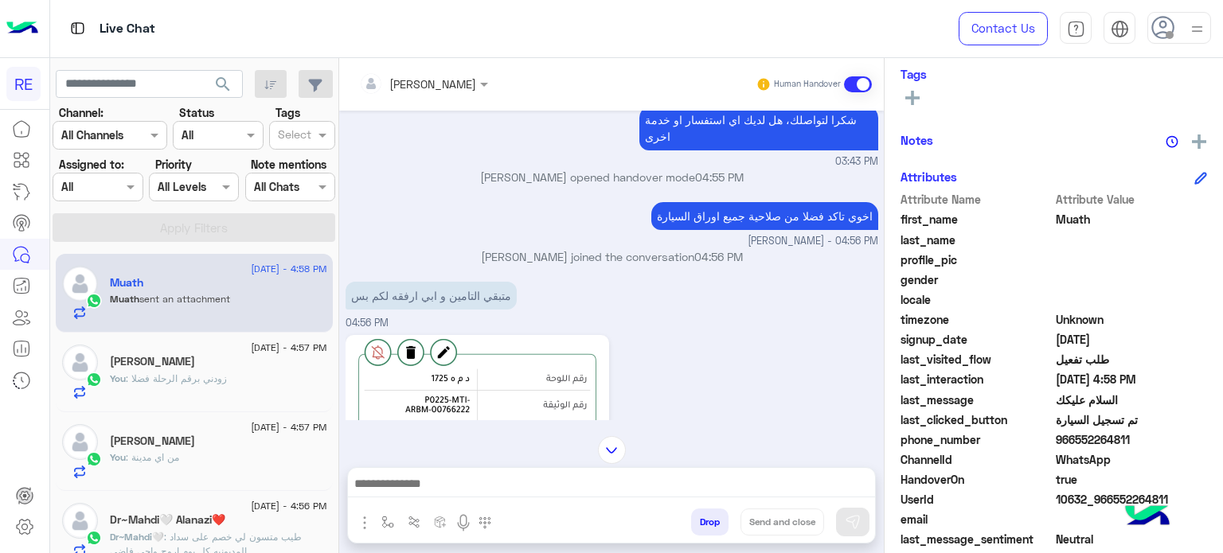
scroll to position [1084, 0]
